Goal: Transaction & Acquisition: Purchase product/service

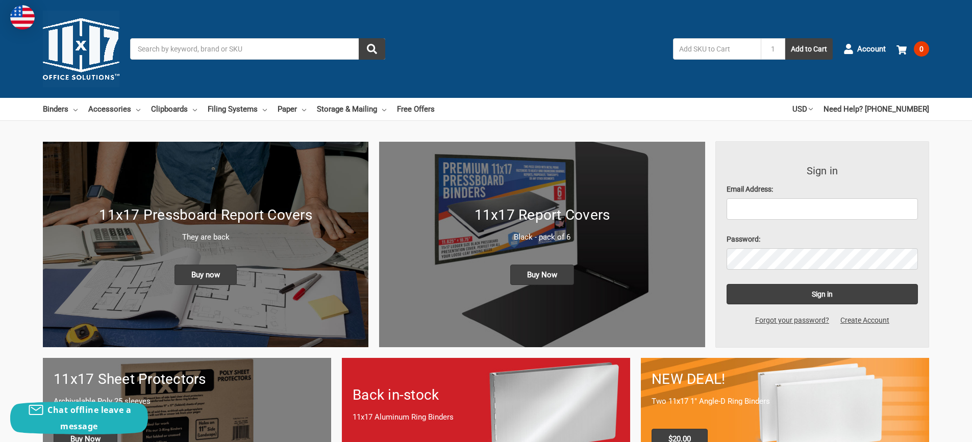
click at [163, 49] on input "Search" at bounding box center [257, 48] width 255 height 21
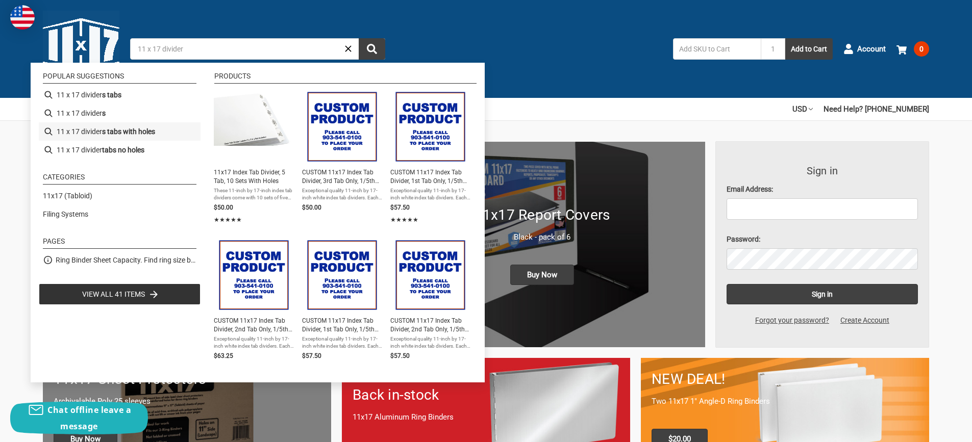
click at [105, 130] on b "s tabs with holes" at bounding box center [128, 132] width 53 height 11
type input "11 x 17 dividers tabs with holes"
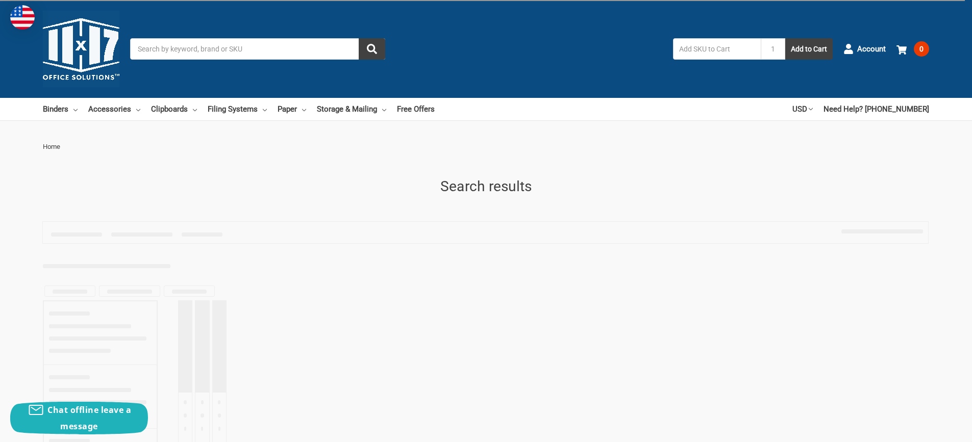
type input "11 x 17 dividers tabs with holes"
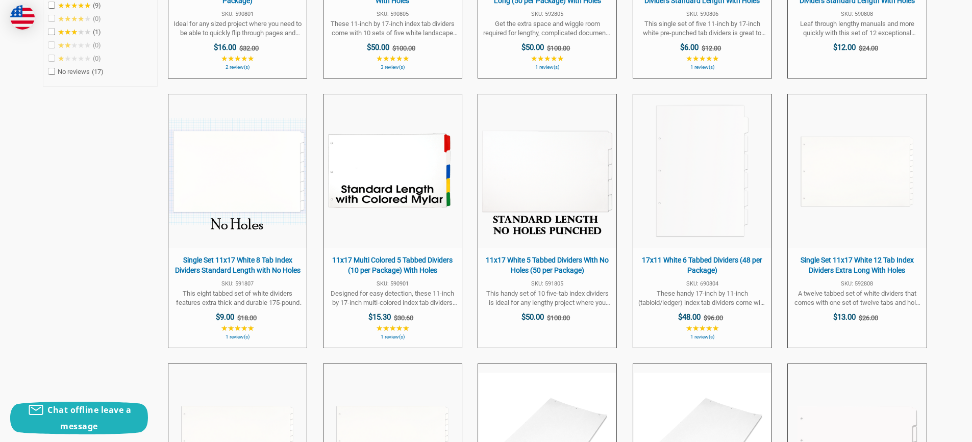
scroll to position [459, 0]
click at [269, 267] on span "Single Set 11x17 White 8 Tab Index Dividers Standard Length with No Holes" at bounding box center [237, 265] width 128 height 20
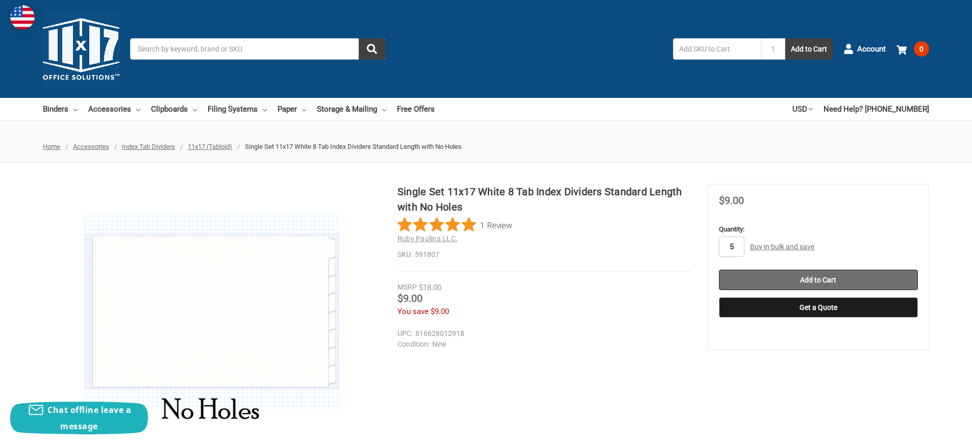
type input "5"
click at [840, 276] on input "Add to Cart" at bounding box center [818, 280] width 199 height 20
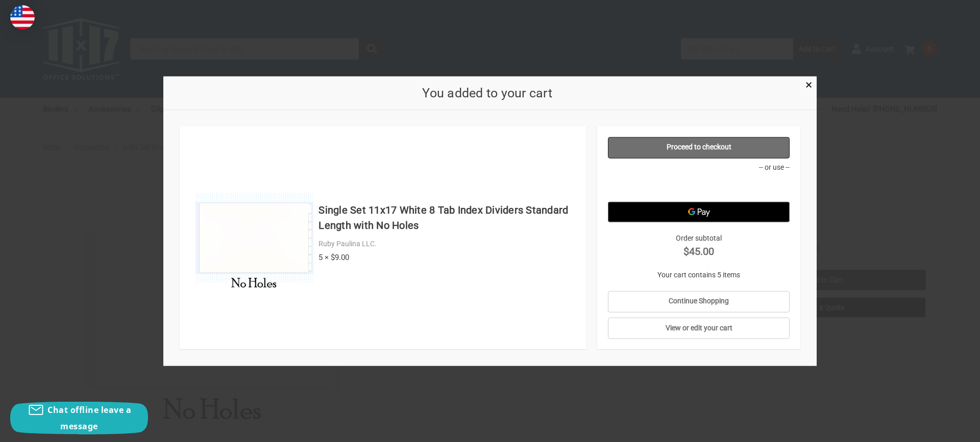
click at [685, 145] on link "Proceed to checkout" at bounding box center [699, 147] width 182 height 21
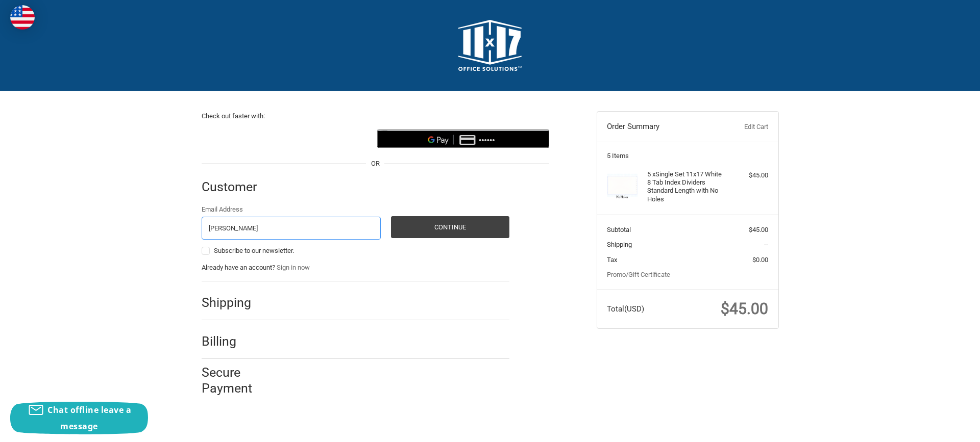
type input "patrickcquin@outlook.com"
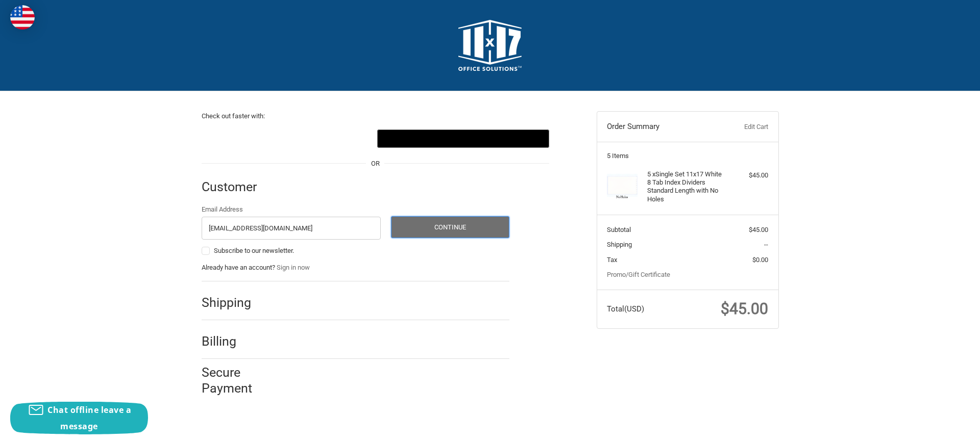
click at [451, 223] on button "Continue" at bounding box center [450, 227] width 118 height 22
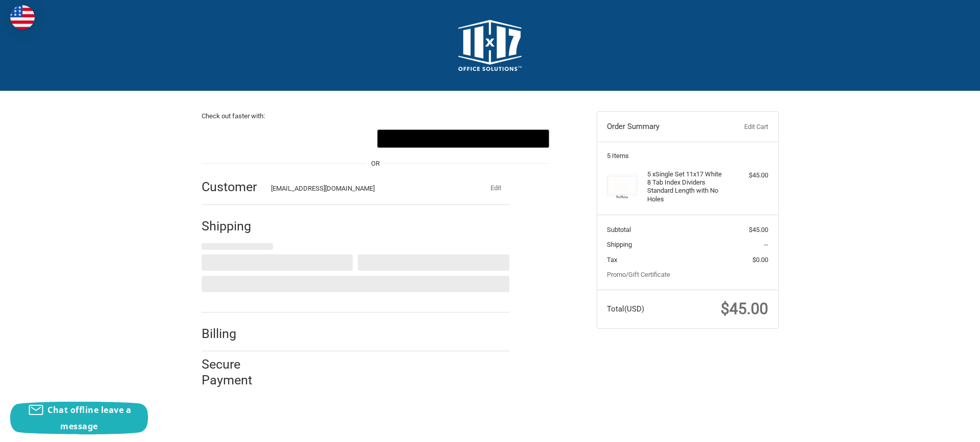
select select "US"
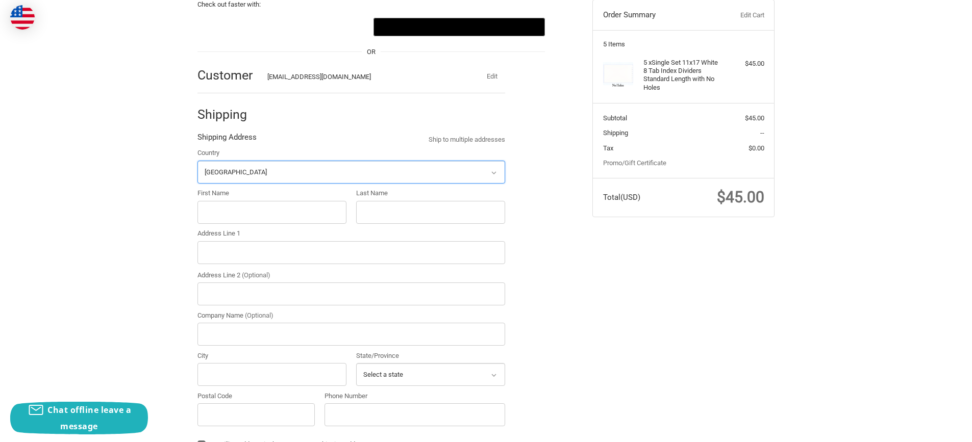
scroll to position [116, 0]
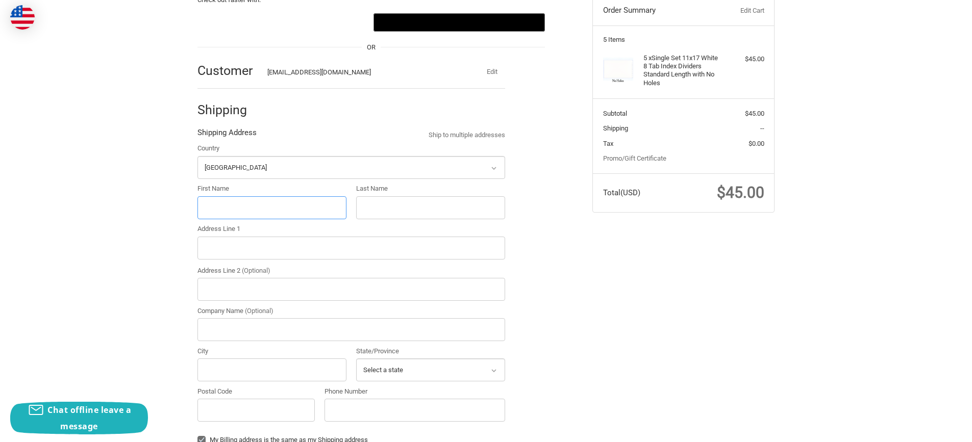
click at [214, 207] on input "First Name" at bounding box center [271, 207] width 149 height 23
type input "Patrick"
type input "Quin"
type input "322 CAROLYN DR"
type input "HARAHAN"
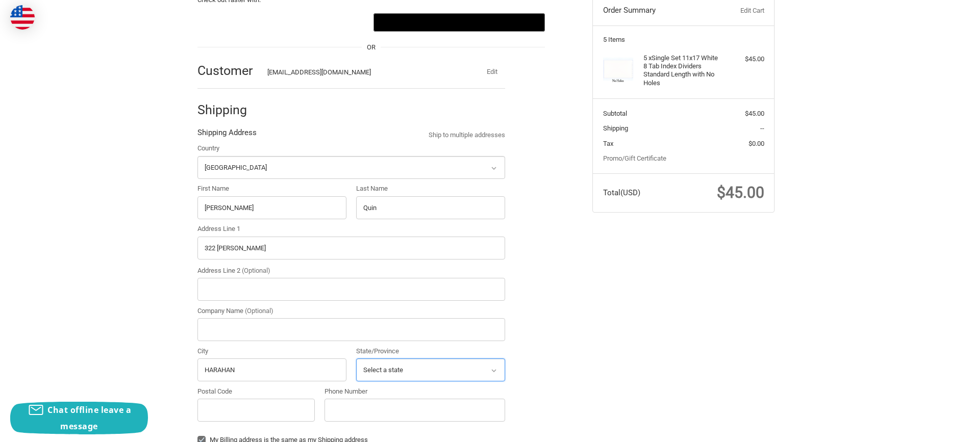
select select "LA"
type input "70123-3904"
type input "5044000445"
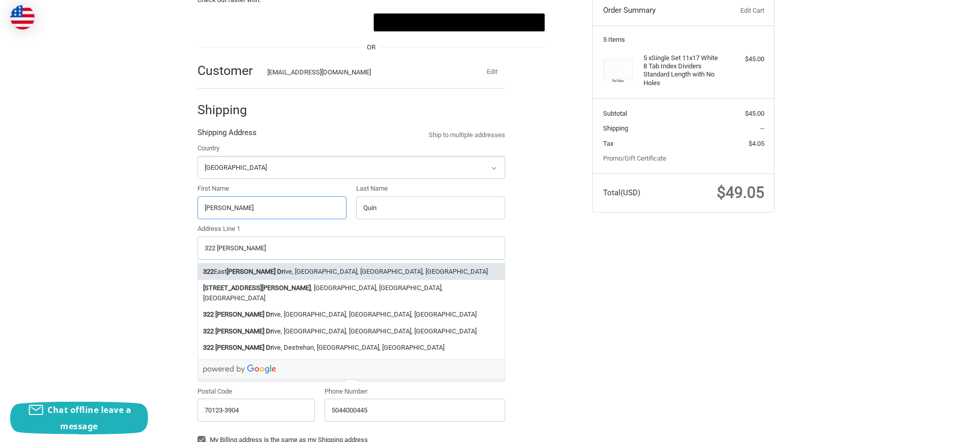
radio input "true"
click at [261, 243] on input "322 CAROLYN DR" at bounding box center [351, 248] width 308 height 23
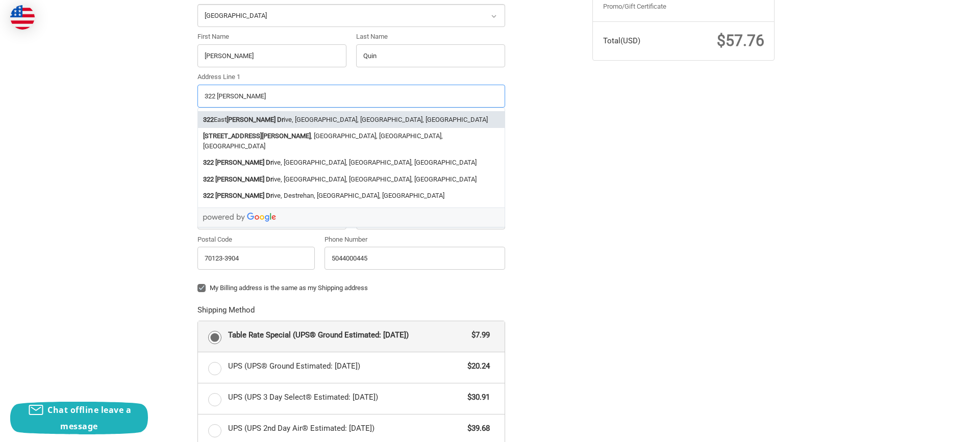
scroll to position [269, 0]
click at [633, 290] on div "Check out faster with: @import url(//fonts.googleapis.com/css?family=Google+San…" at bounding box center [486, 256] width 612 height 869
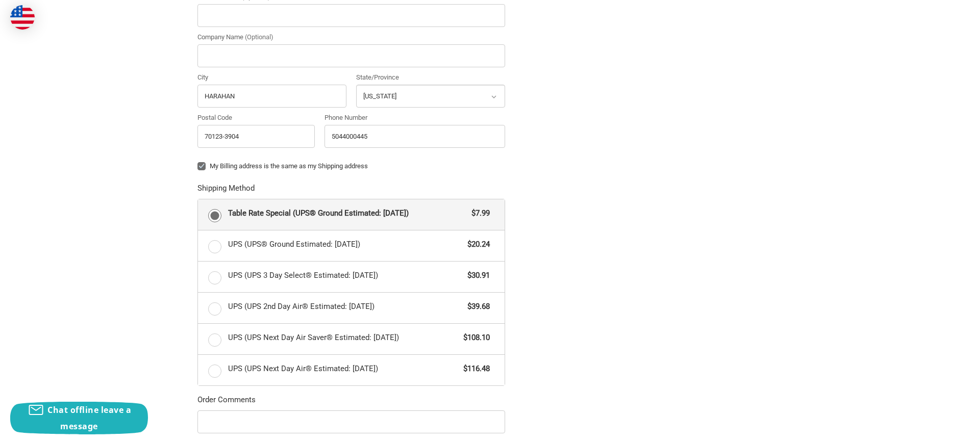
scroll to position [423, 0]
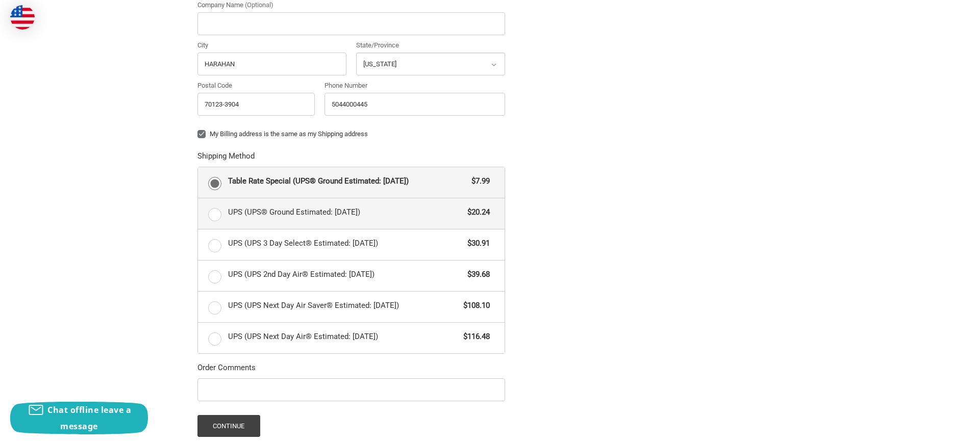
click at [216, 214] on label "UPS (UPS® Ground Estimated: Thu, Sep 11) $20.24" at bounding box center [351, 213] width 307 height 31
click at [198, 199] on input "UPS (UPS® Ground Estimated: Thu, Sep 11) $20.24" at bounding box center [198, 198] width 1 height 1
radio input "true"
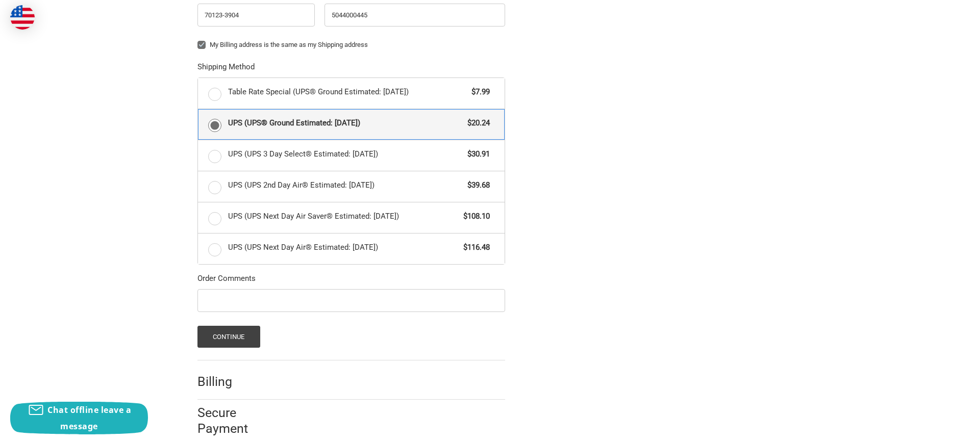
scroll to position [528, 0]
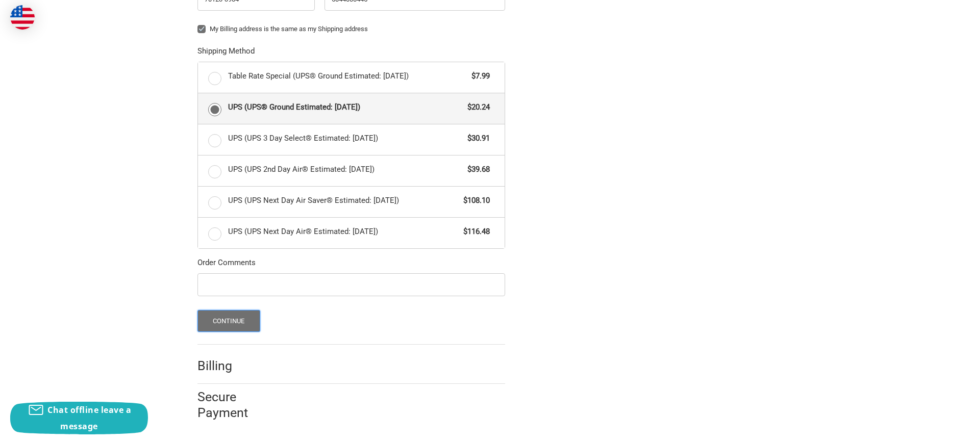
click at [238, 315] on button "Continue" at bounding box center [228, 321] width 63 height 22
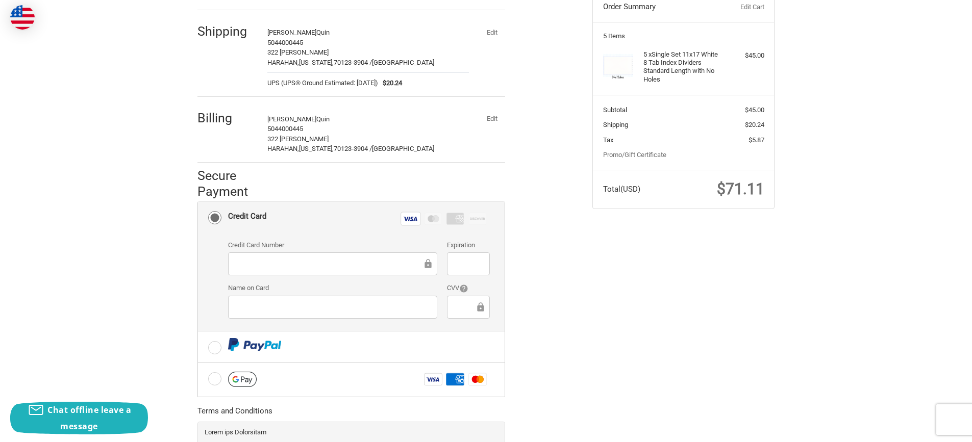
scroll to position [217, 0]
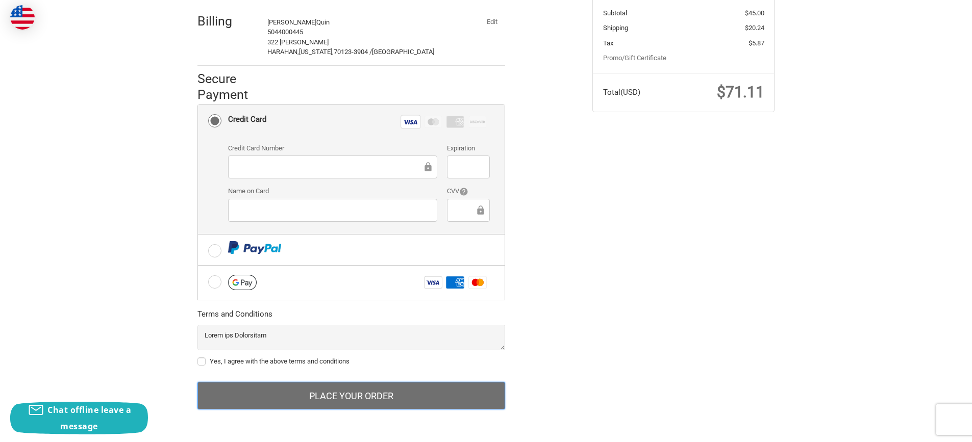
click at [366, 396] on button "Place Your Order" at bounding box center [351, 396] width 308 height 28
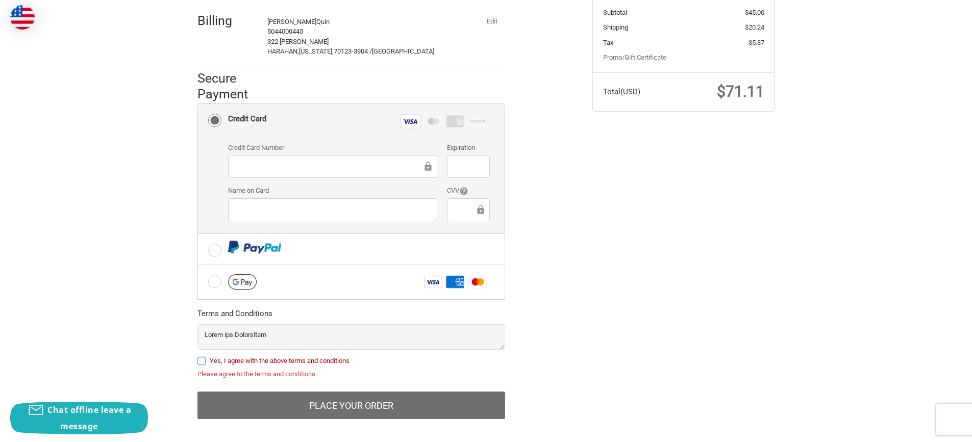
scroll to position [227, 0]
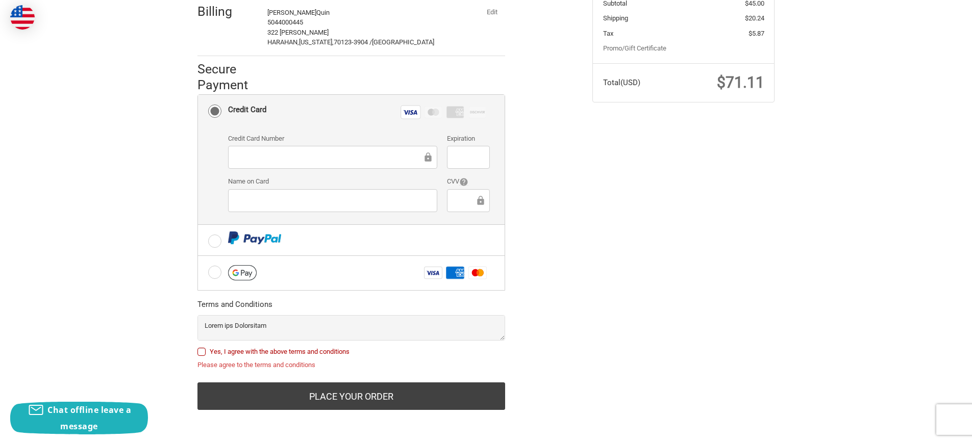
click at [201, 349] on label "Yes, I agree with the above terms and conditions" at bounding box center [351, 352] width 308 height 8
click at [198, 348] on input "Yes, I agree with the above terms and conditions" at bounding box center [197, 347] width 1 height 1
checkbox input "true"
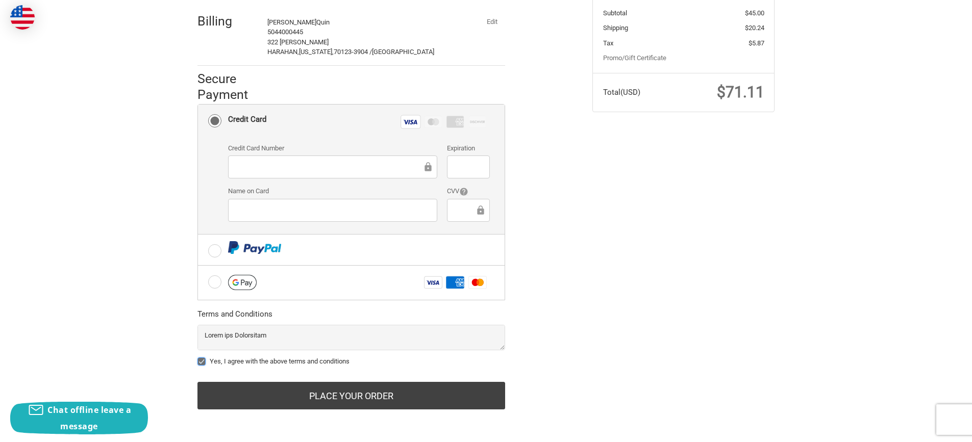
scroll to position [217, 0]
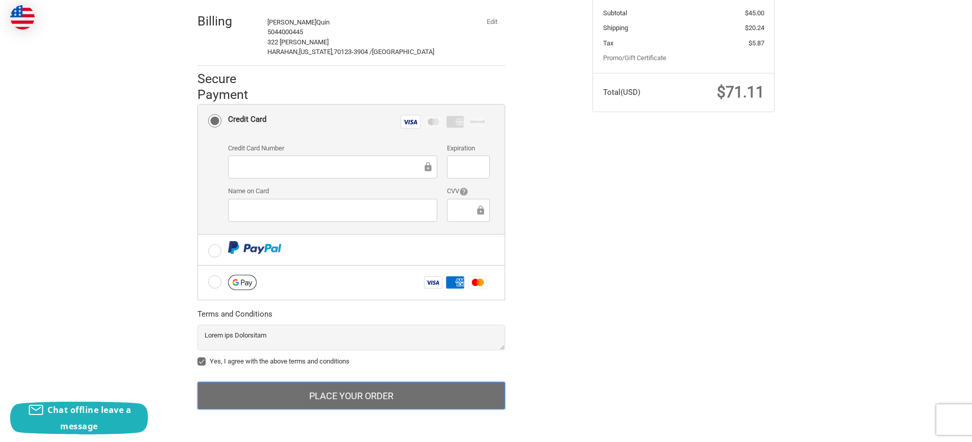
click at [360, 394] on button "Place Your Order" at bounding box center [351, 396] width 308 height 28
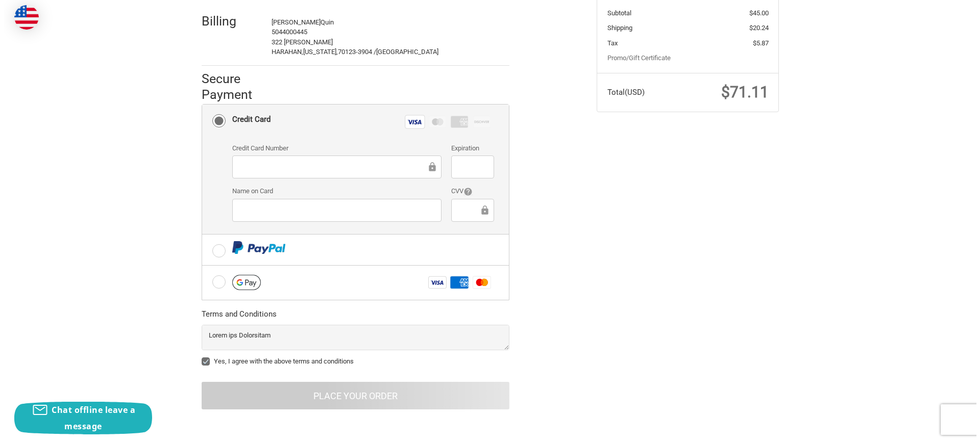
scroll to position [0, 0]
